Goal: Register for event/course

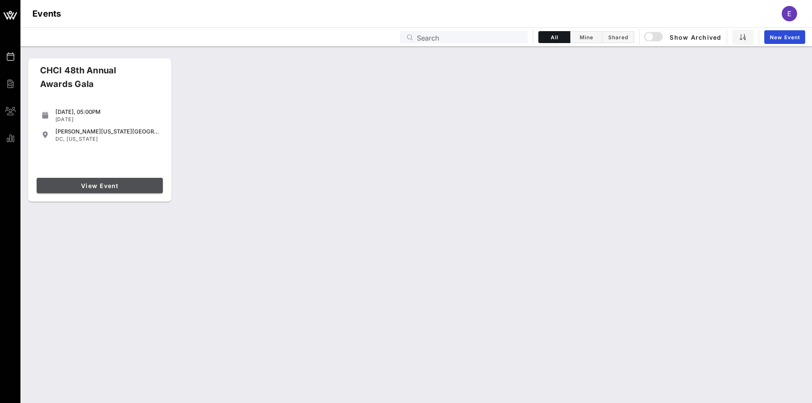
click at [63, 186] on span "View Event" at bounding box center [99, 185] width 119 height 7
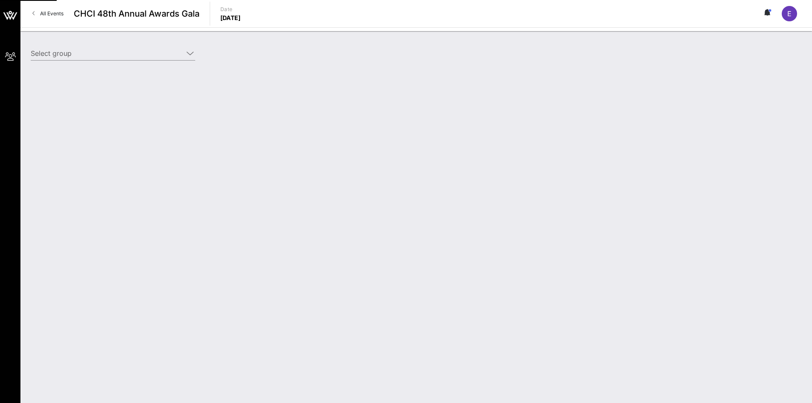
type input "American Beverage Association (American Beverage Association) [[PERSON_NAME], […"
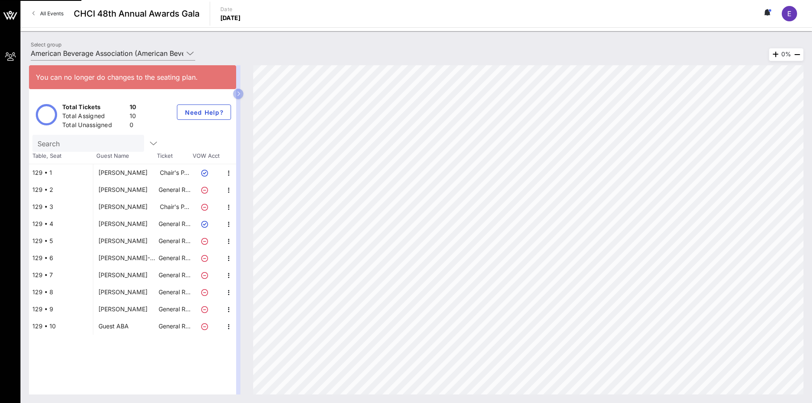
click at [122, 272] on div "[PERSON_NAME]" at bounding box center [122, 274] width 49 height 17
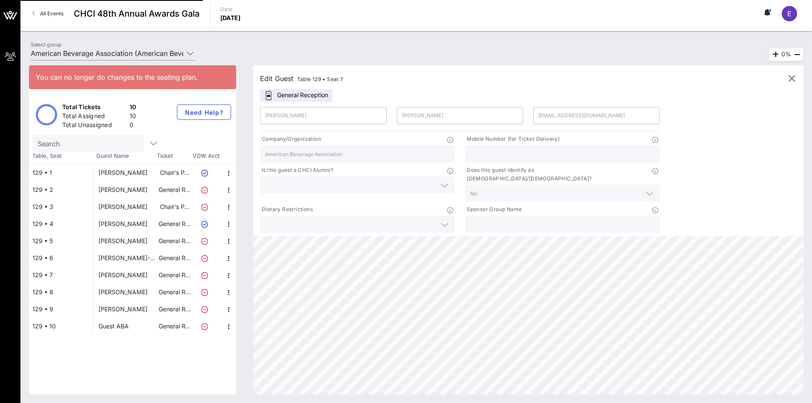
click at [107, 225] on div "[PERSON_NAME]" at bounding box center [122, 223] width 49 height 17
type input "[EMAIL_ADDRESS][DOMAIN_NAME]"
type input "[PHONE_NUMBER]"
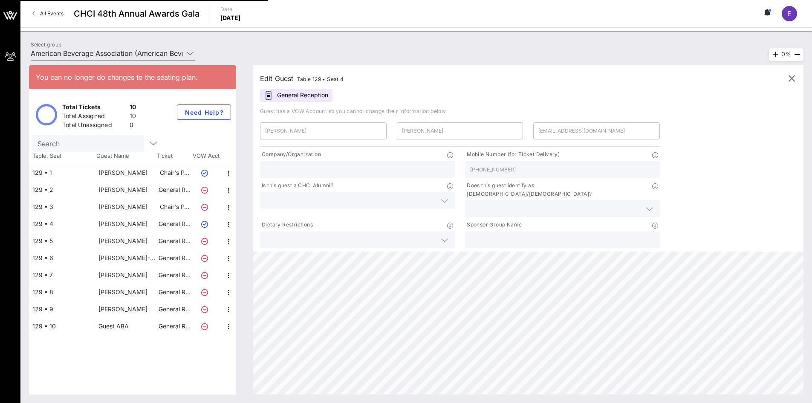
click at [120, 277] on div "[PERSON_NAME]" at bounding box center [122, 274] width 49 height 17
type input "[EMAIL_ADDRESS][DOMAIN_NAME]"
type input "American Beverage Association"
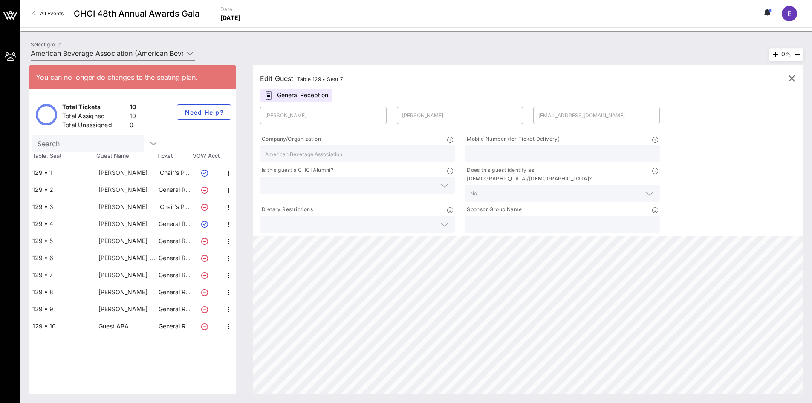
click at [121, 327] on div "Guest ABA" at bounding box center [113, 325] width 30 height 17
type input "Guest"
type input "ABA"
type input "[EMAIL_ADDRESS][DOMAIN_NAME]"
click at [122, 275] on div "[PERSON_NAME]" at bounding box center [122, 274] width 49 height 17
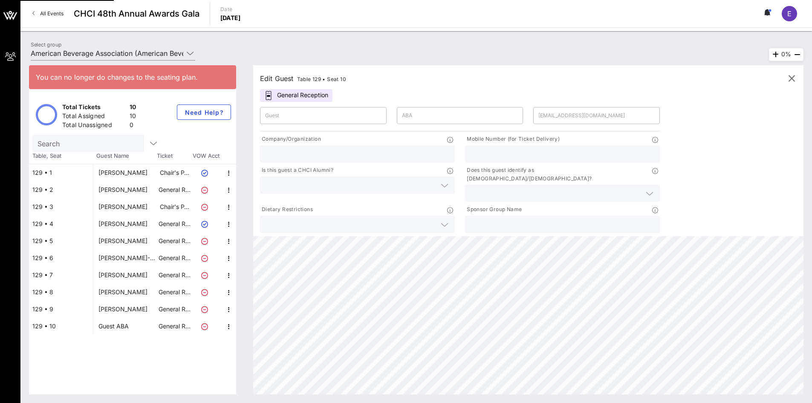
type input "[PERSON_NAME]"
type input "[EMAIL_ADDRESS][DOMAIN_NAME]"
type input "American Beverage Association"
click at [120, 224] on div "[PERSON_NAME]" at bounding box center [122, 223] width 49 height 17
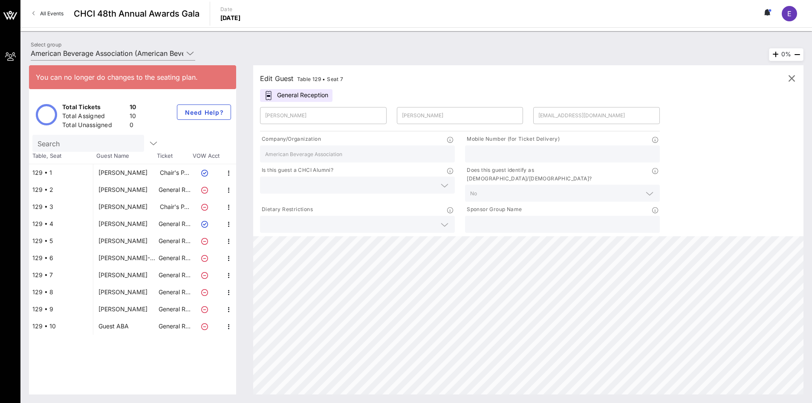
type input "[EMAIL_ADDRESS][DOMAIN_NAME]"
type input "[PHONE_NUMBER]"
